Goal: Find specific page/section: Find specific page/section

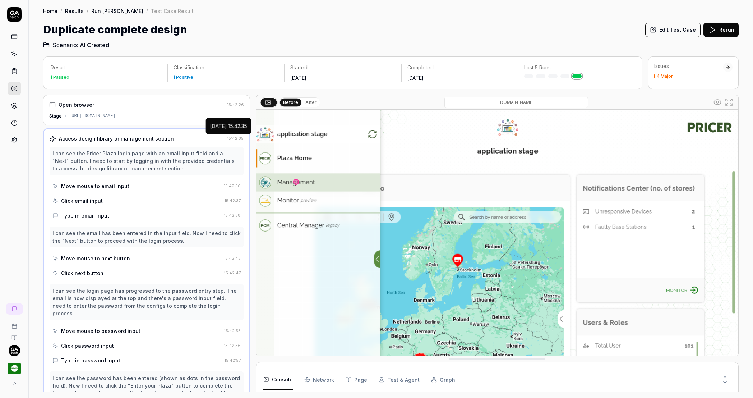
scroll to position [70, 0]
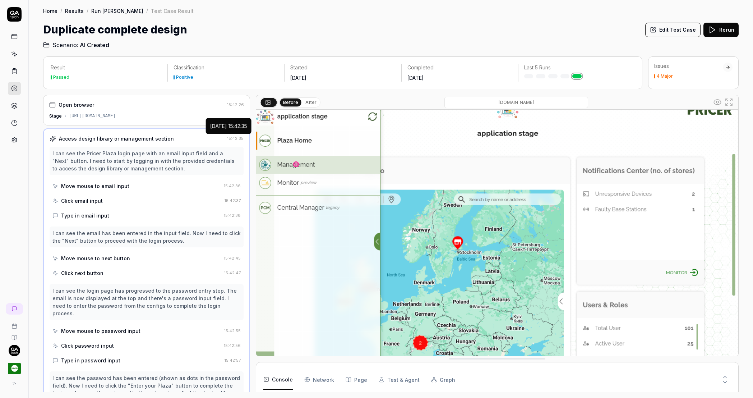
click at [202, 132] on div "Access design library or management section 15:42:35 I can see the Pricer Plaza…" at bounding box center [146, 392] width 207 height 529
click at [203, 136] on div "Access design library or management section" at bounding box center [137, 139] width 175 height 8
click at [195, 147] on div "I can see the Pricer Plaza login page with an email input field and a "Next" bu…" at bounding box center [147, 161] width 194 height 28
click at [182, 147] on div "I can see the Pricer Plaza login page with an email input field and a "Next" bu…" at bounding box center [147, 161] width 194 height 28
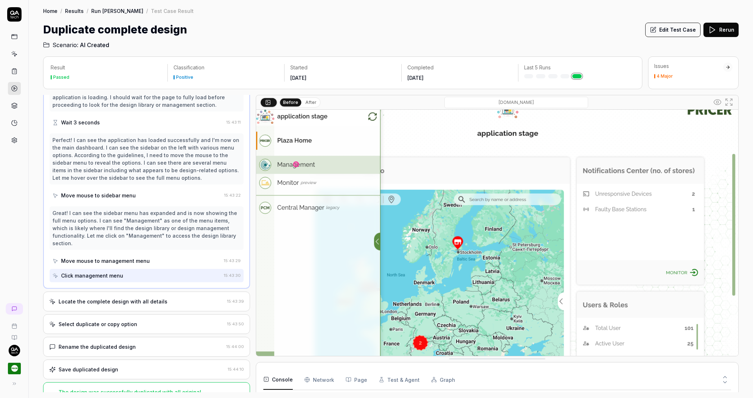
scroll to position [369, 0]
click at [184, 194] on div "Access design library or management section 15:42:35 I can see the Pricer Plaza…" at bounding box center [146, 24] width 207 height 529
click at [183, 174] on div "Perfect! I can see the application has loaded successfully and I'm now on the m…" at bounding box center [147, 158] width 194 height 51
click at [183, 188] on div "Move mouse to sidebar menu" at bounding box center [136, 194] width 169 height 13
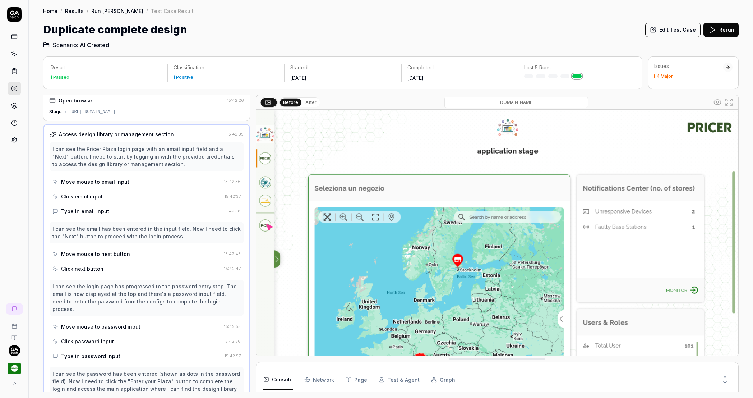
scroll to position [0, 0]
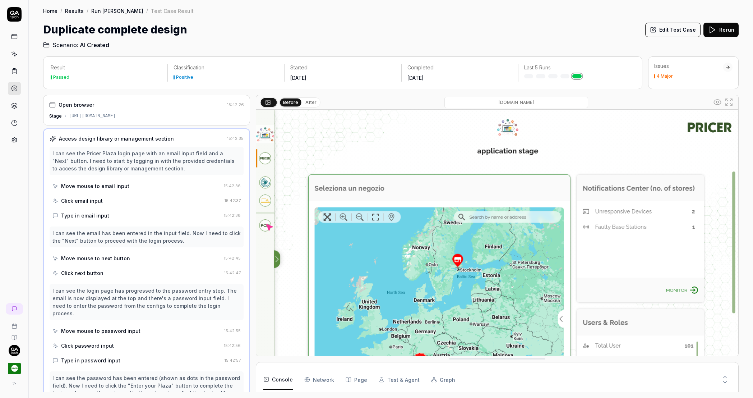
click at [178, 138] on div "Access design library or management section" at bounding box center [137, 139] width 175 height 8
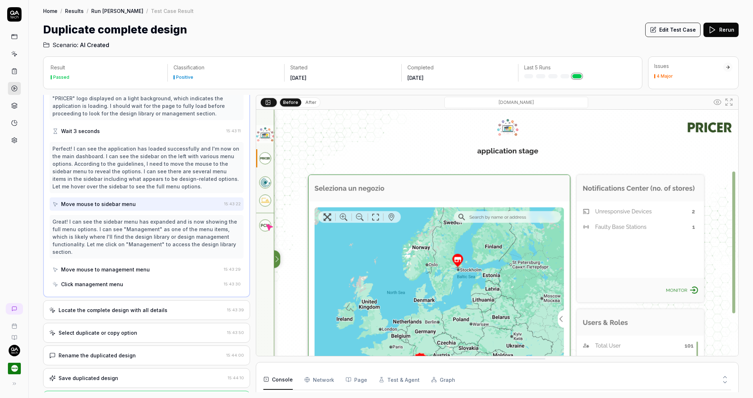
scroll to position [369, 0]
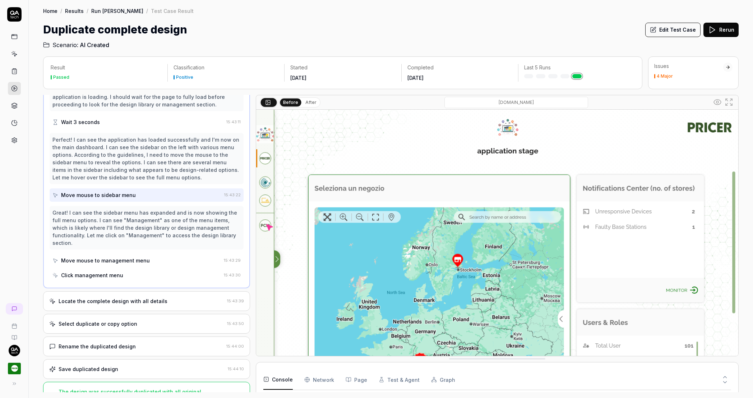
click at [261, 271] on img at bounding box center [497, 261] width 482 height 302
click at [24, 250] on div at bounding box center [14, 199] width 29 height 398
click at [52, 272] on div "Access design library or management section 15:42:35 I can see the Pricer Plaza…" at bounding box center [146, 24] width 207 height 529
click at [52, 291] on div "Locate the complete design with all details 15:43:39" at bounding box center [146, 301] width 207 height 20
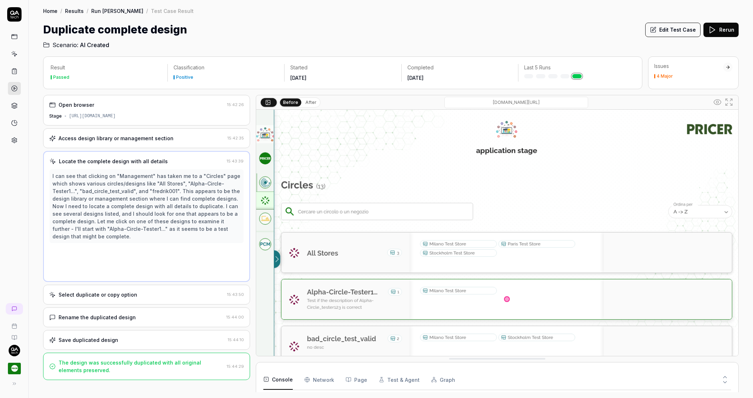
scroll to position [0, 0]
click at [116, 115] on div "[URL][DOMAIN_NAME]" at bounding box center [92, 116] width 47 height 6
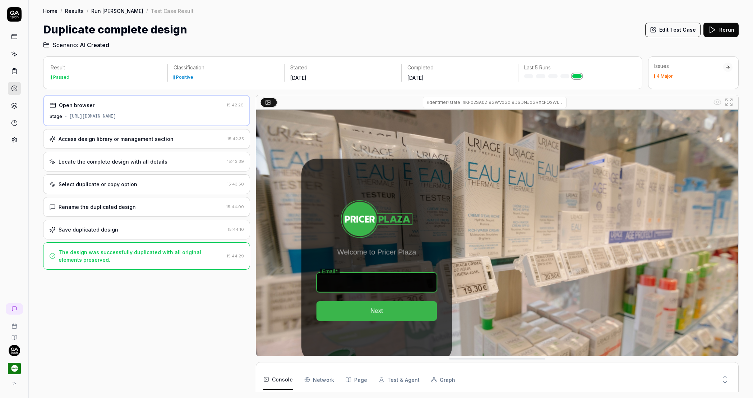
click at [113, 140] on div "Access design library or management section" at bounding box center [116, 139] width 115 height 8
